Goal: Task Accomplishment & Management: Complete application form

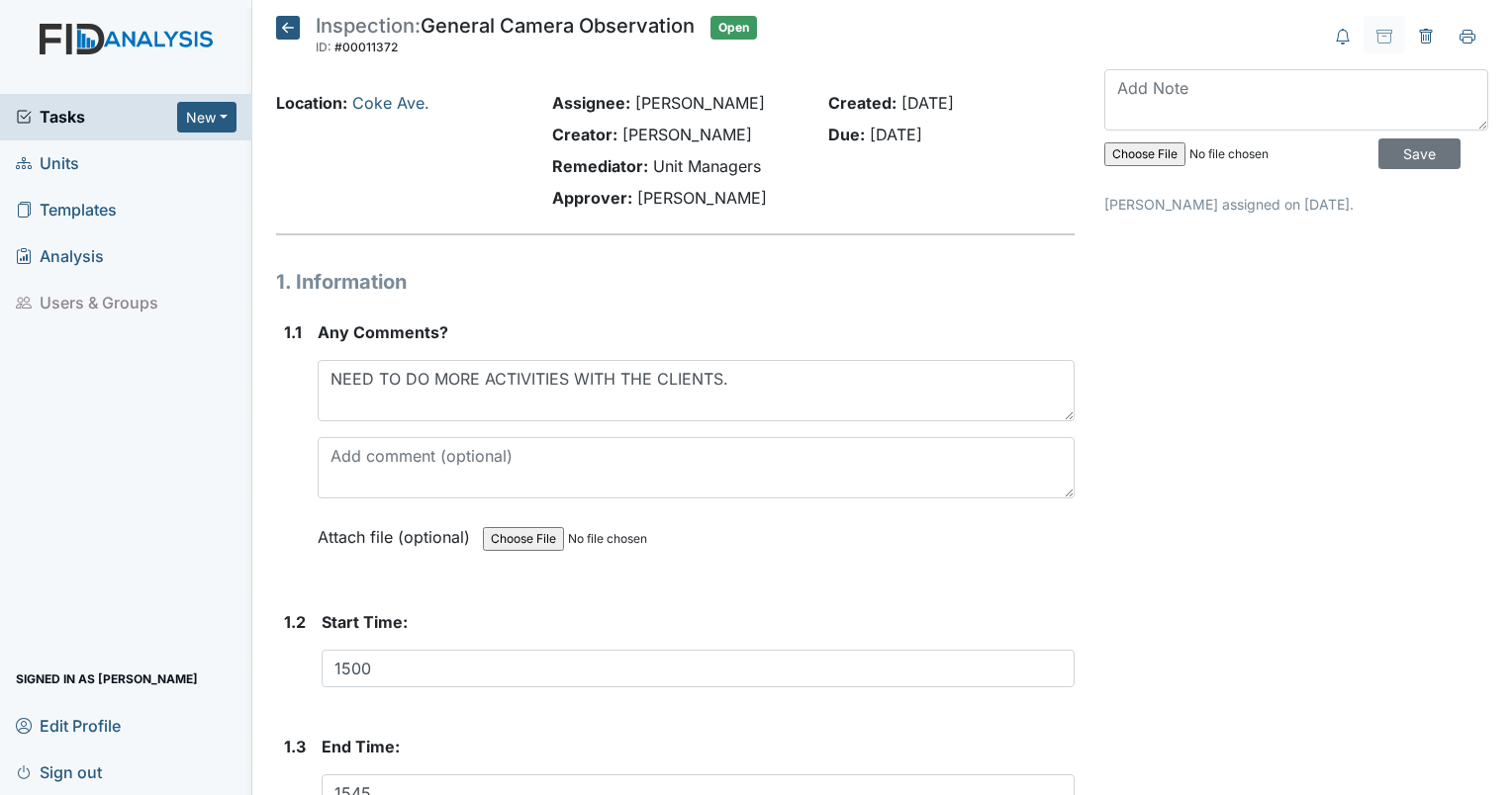
scroll to position [613, 0]
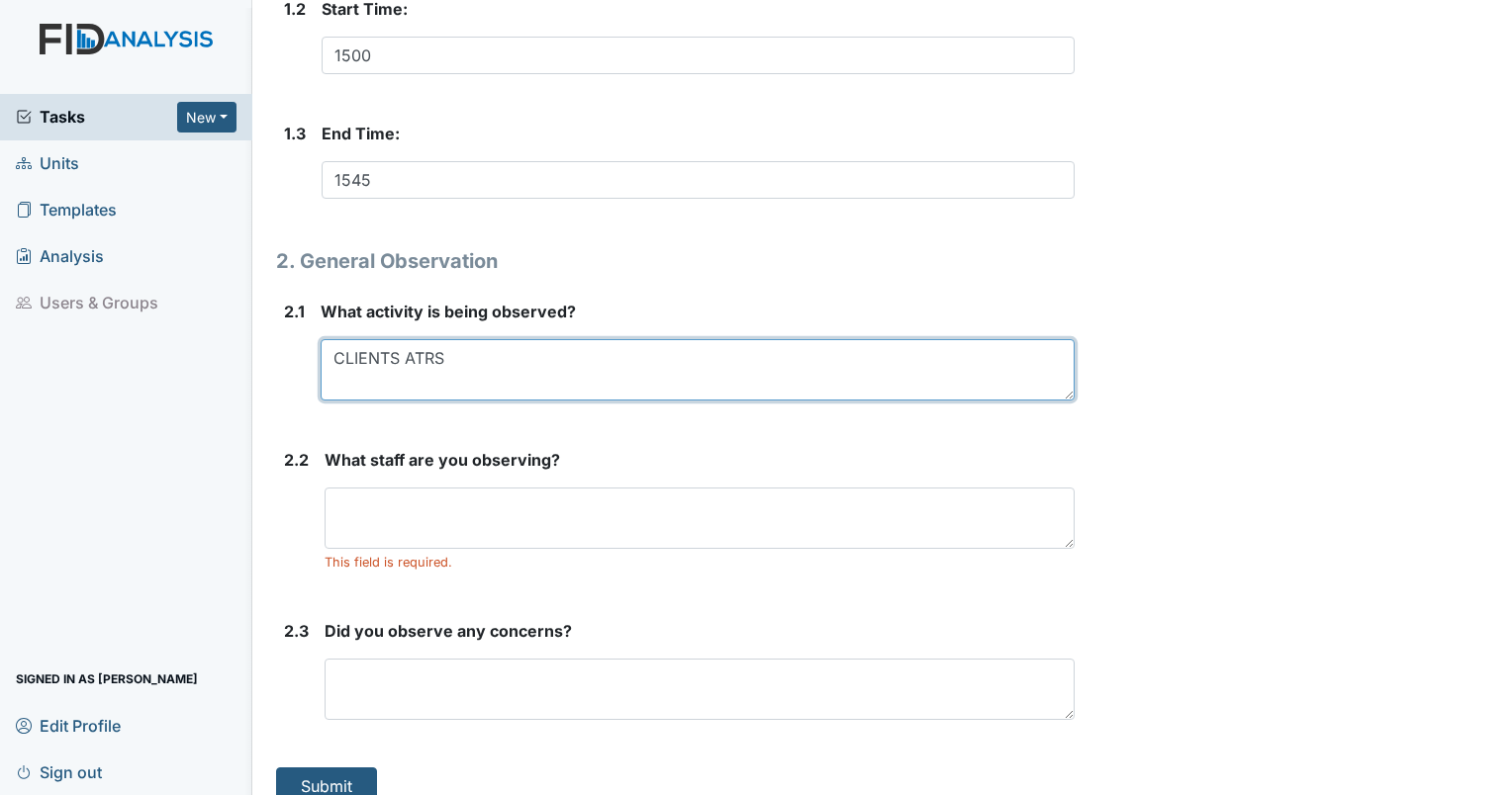
click at [430, 353] on textarea "CLIENTS ATRS" at bounding box center [697, 370] width 754 height 61
type textarea "CLIENTS ARTS"
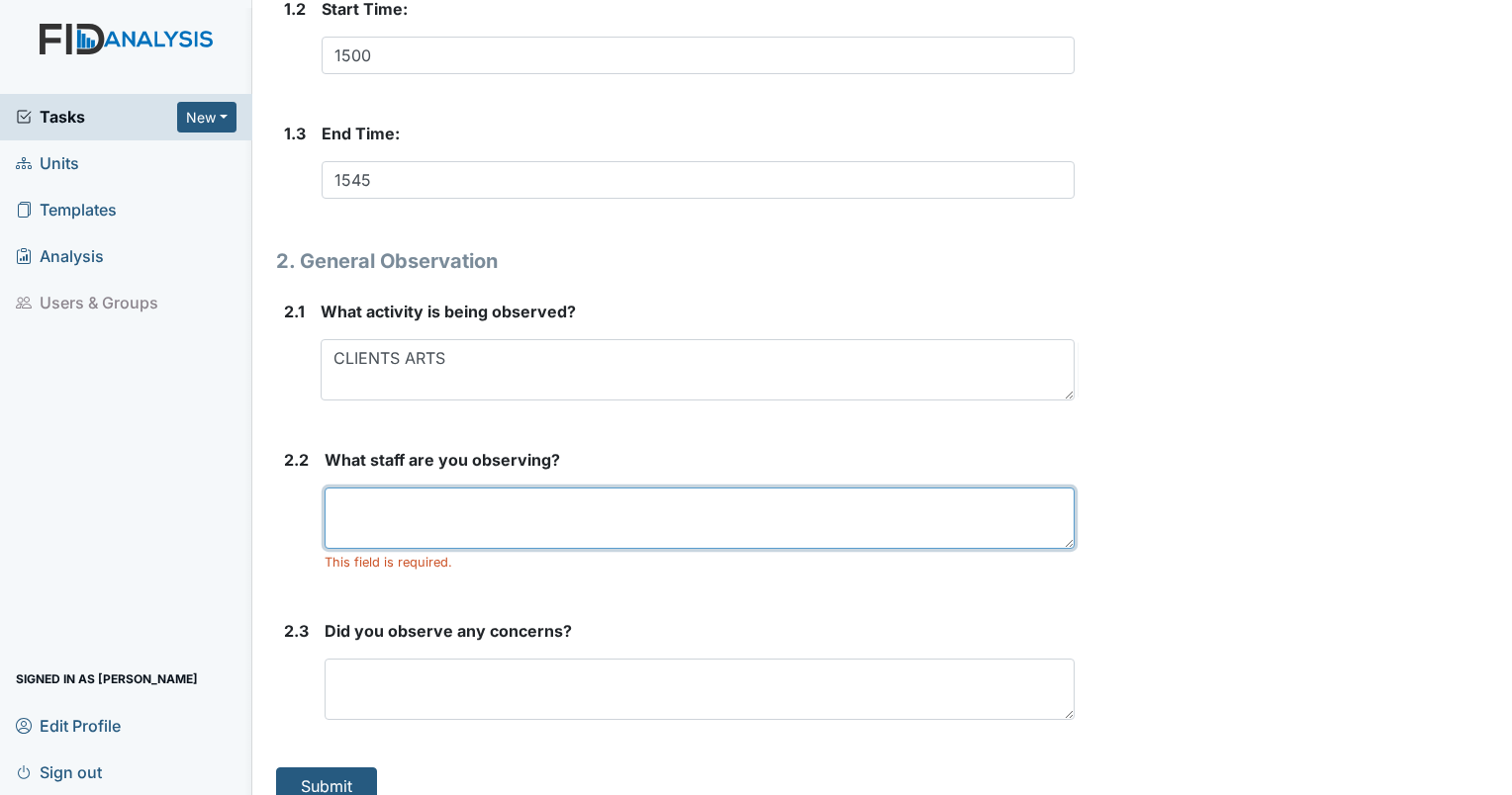
click at [463, 541] on textarea at bounding box center [699, 519] width 750 height 61
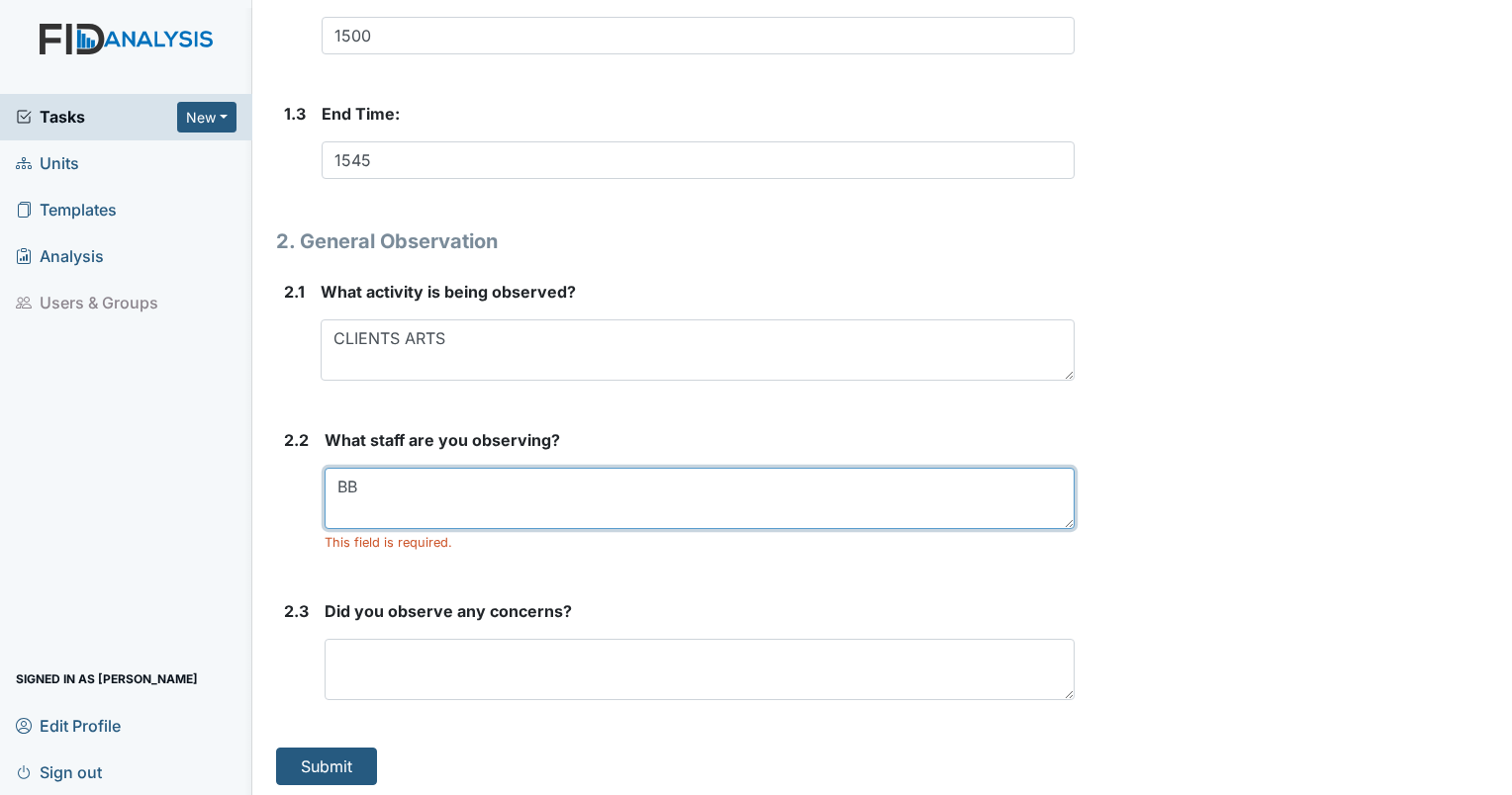
scroll to position [636, 0]
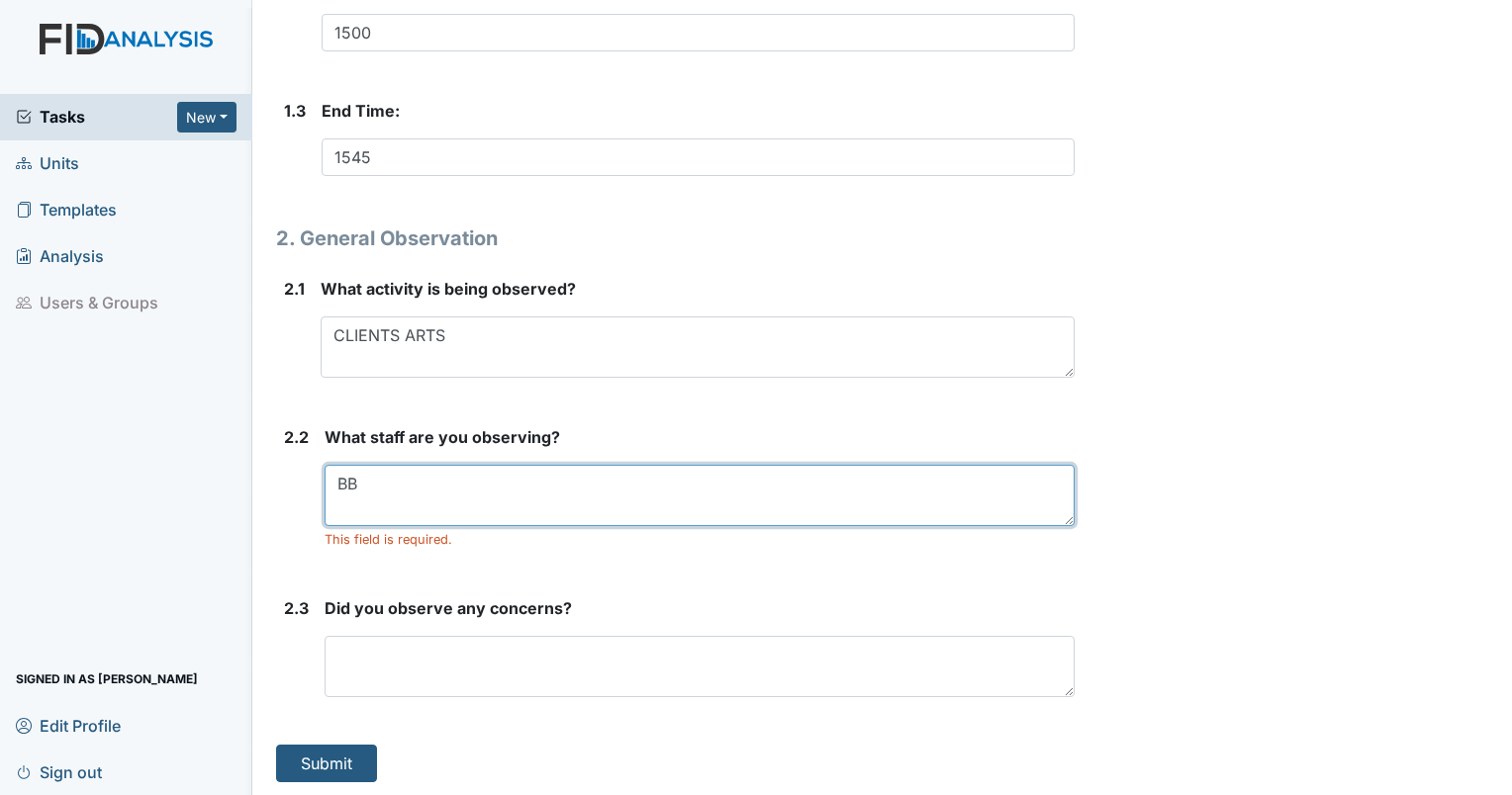
type textarea "BB"
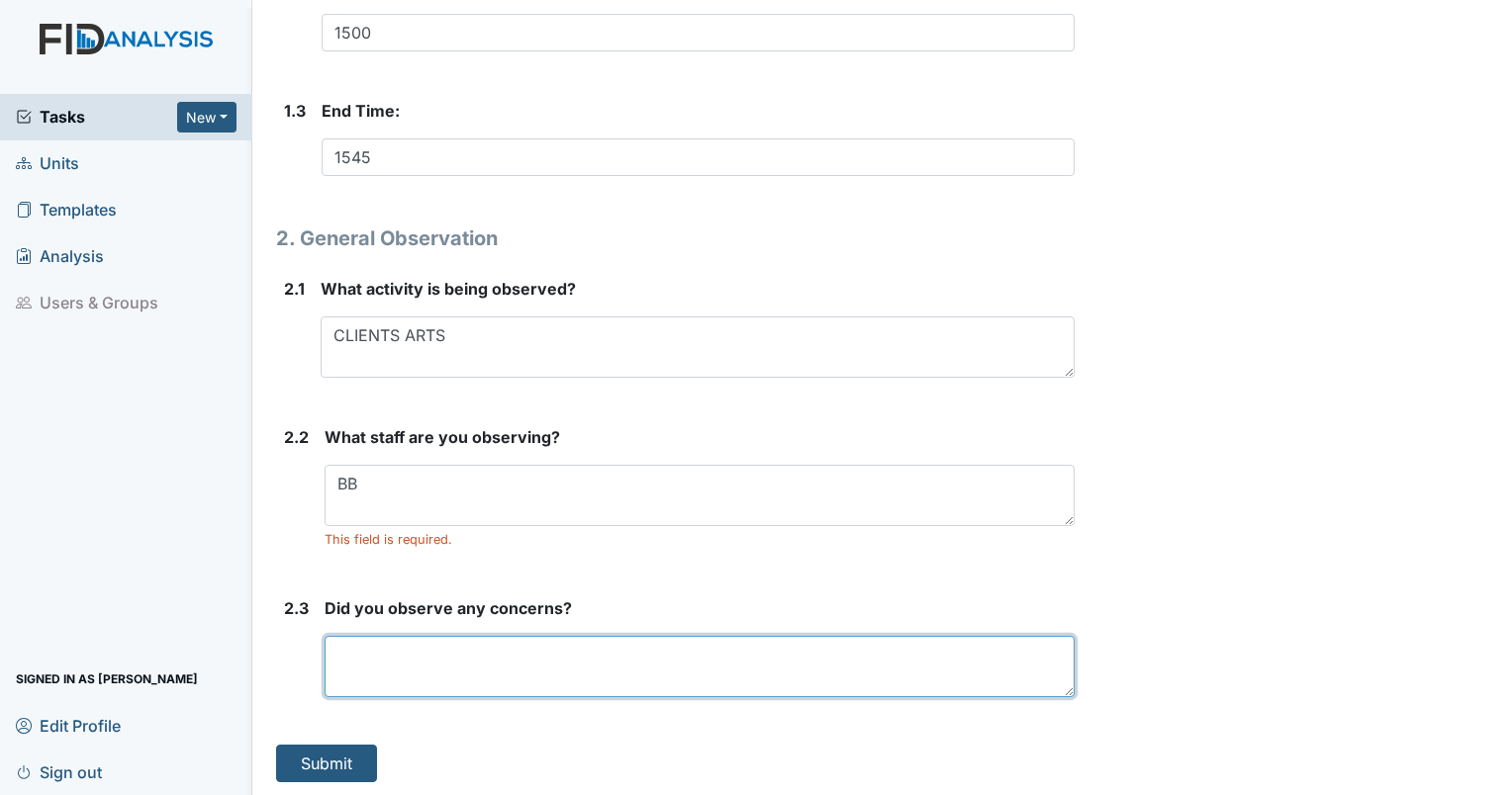
click at [431, 672] on textarea at bounding box center [699, 666] width 750 height 61
type textarea "NEED MORE THINGS TO DO"
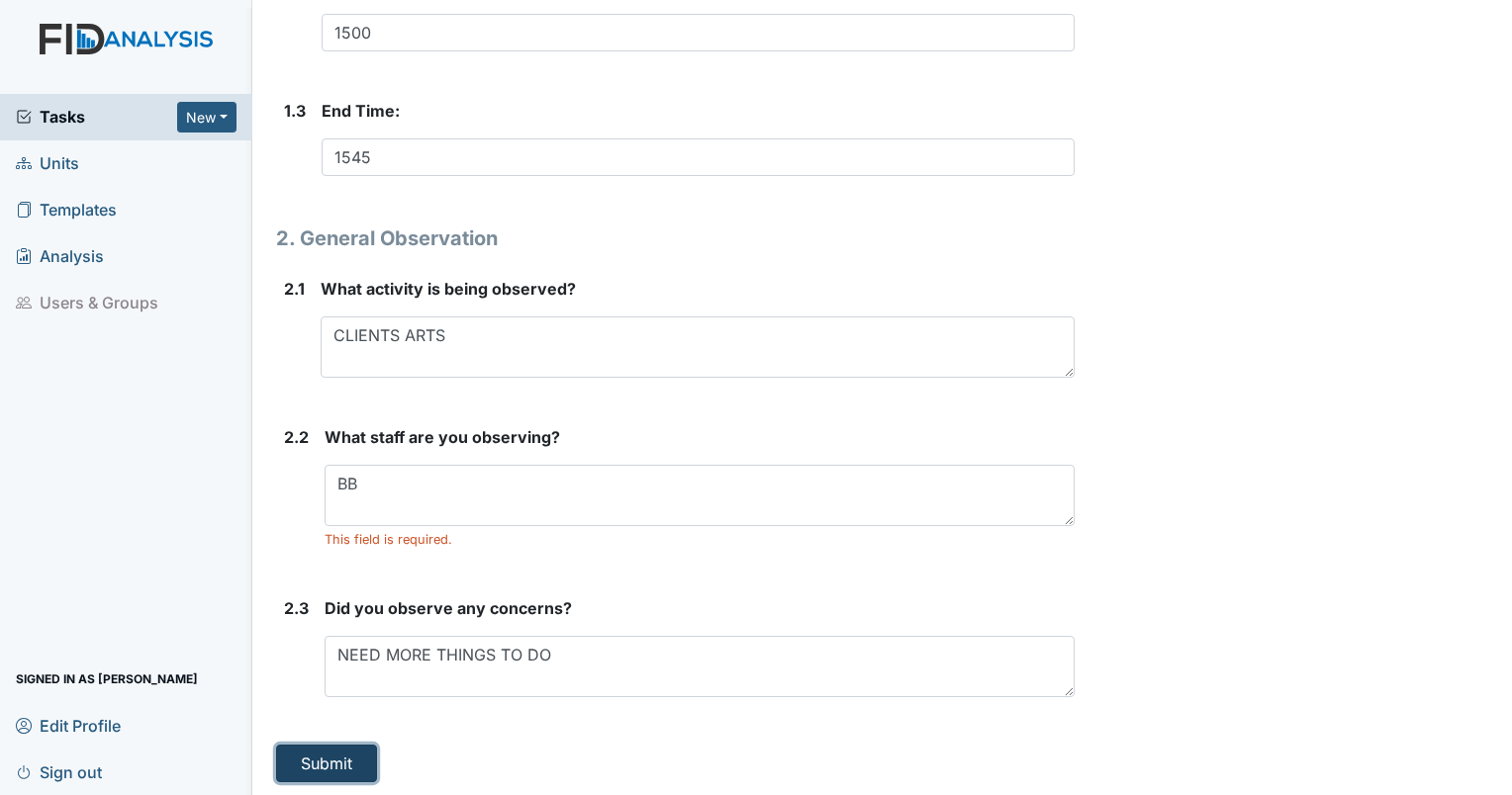
click at [347, 752] on button "Submit" at bounding box center [327, 763] width 101 height 38
